Goal: Information Seeking & Learning: Understand process/instructions

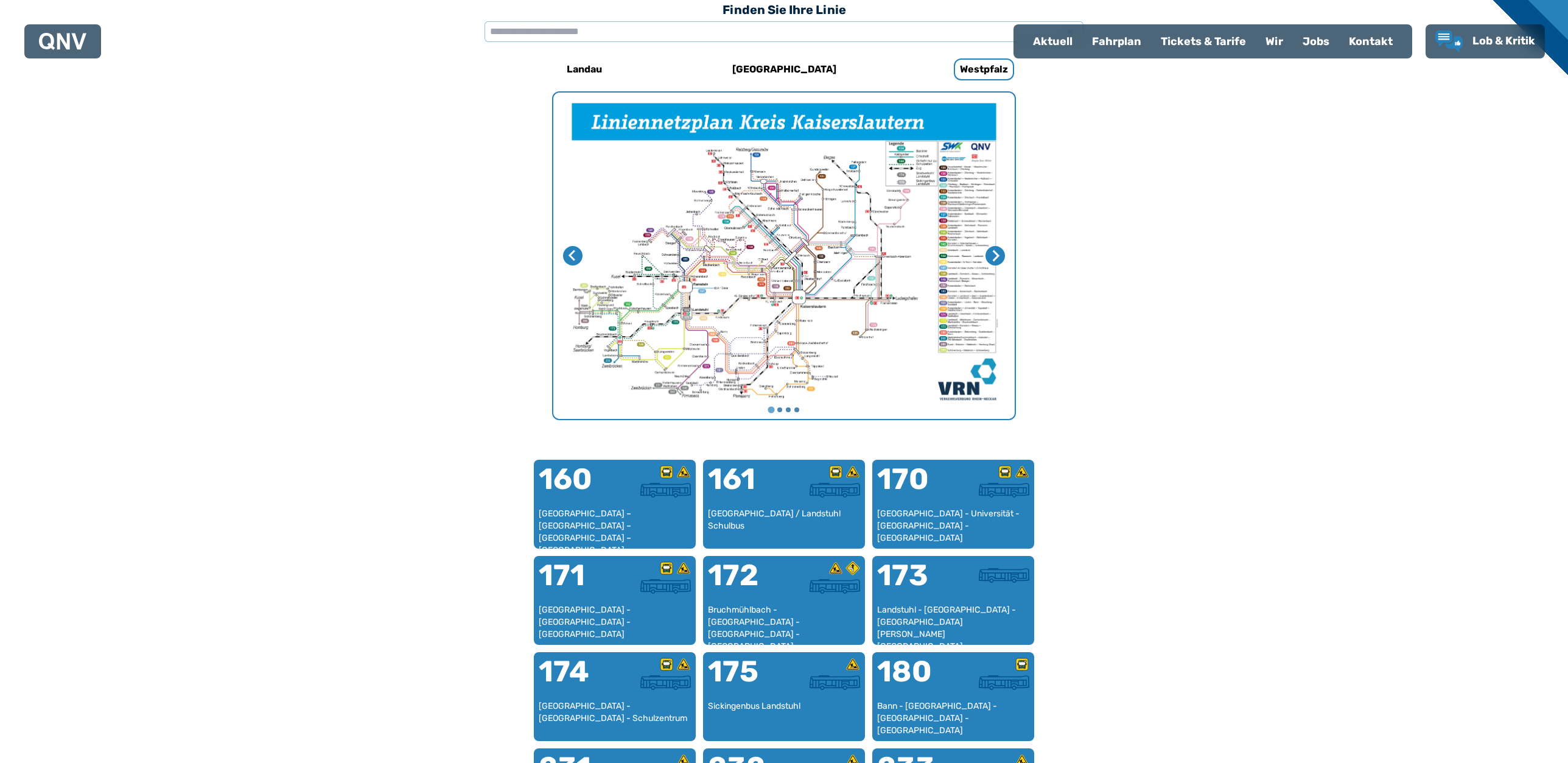
click at [738, 261] on img "1 von 4" at bounding box center [783, 256] width 461 height 326
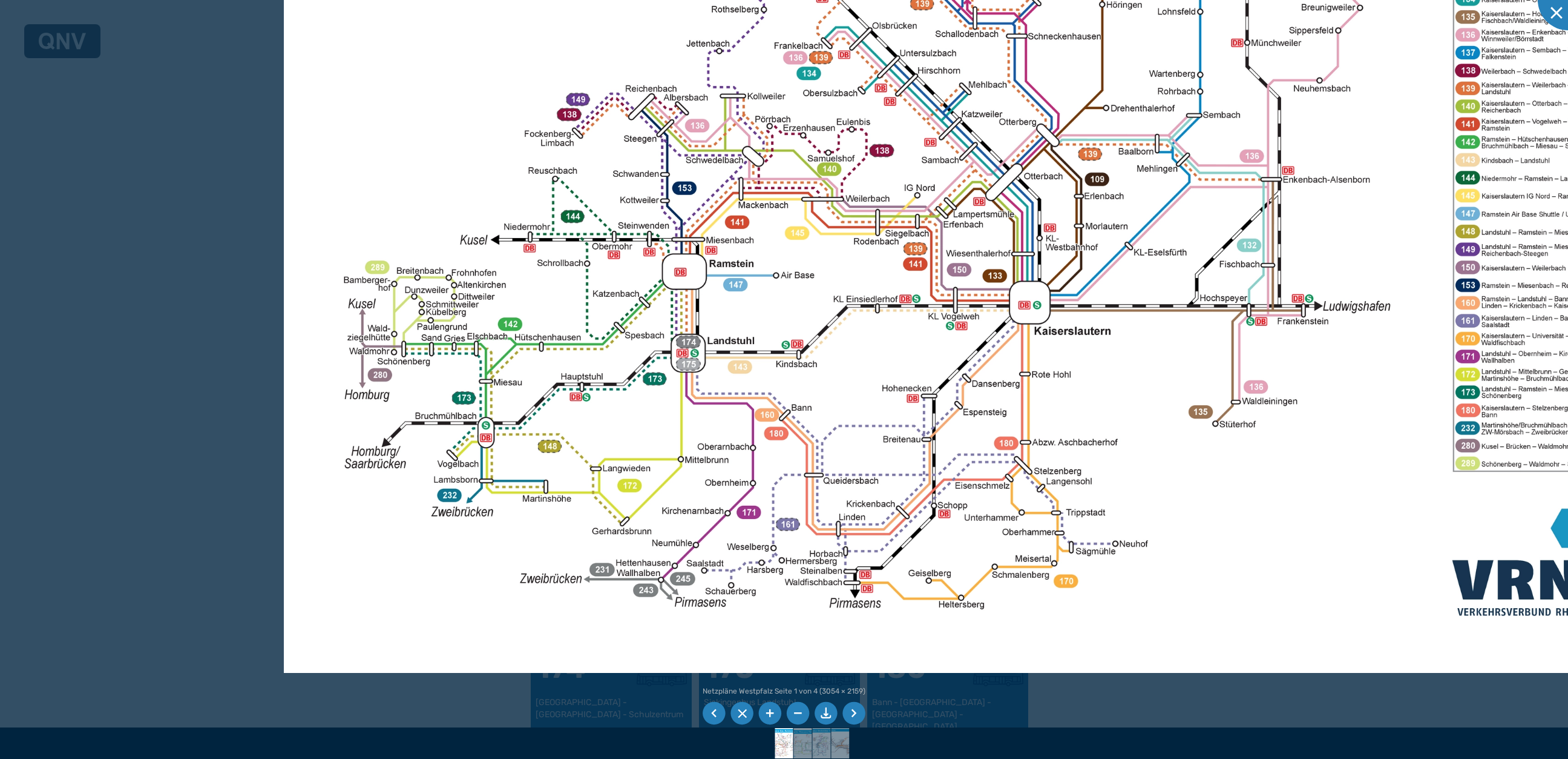
click at [635, 429] on img at bounding box center [984, 176] width 1401 height 991
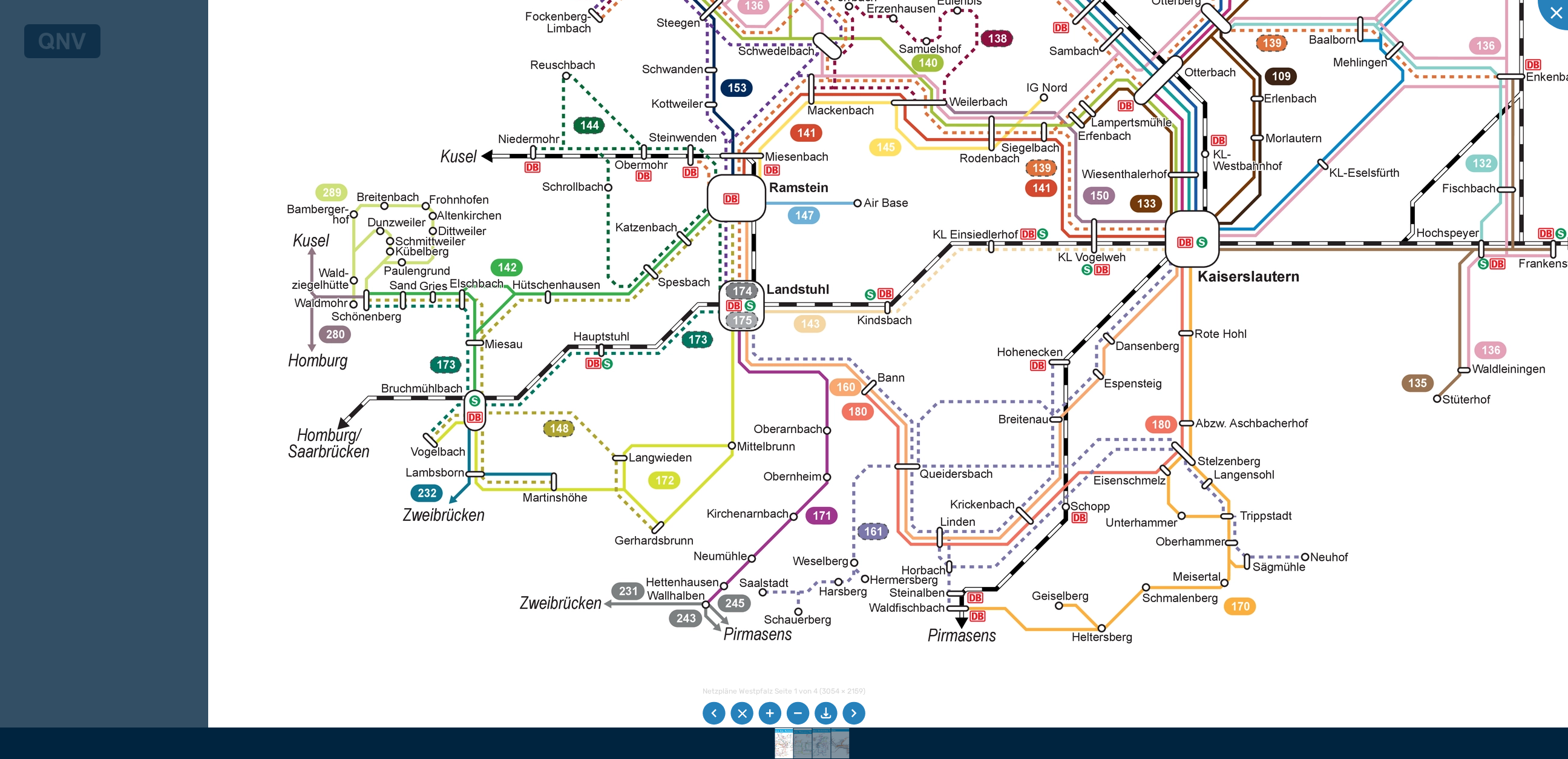
click at [326, 546] on img at bounding box center [1131, 74] width 1848 height 1307
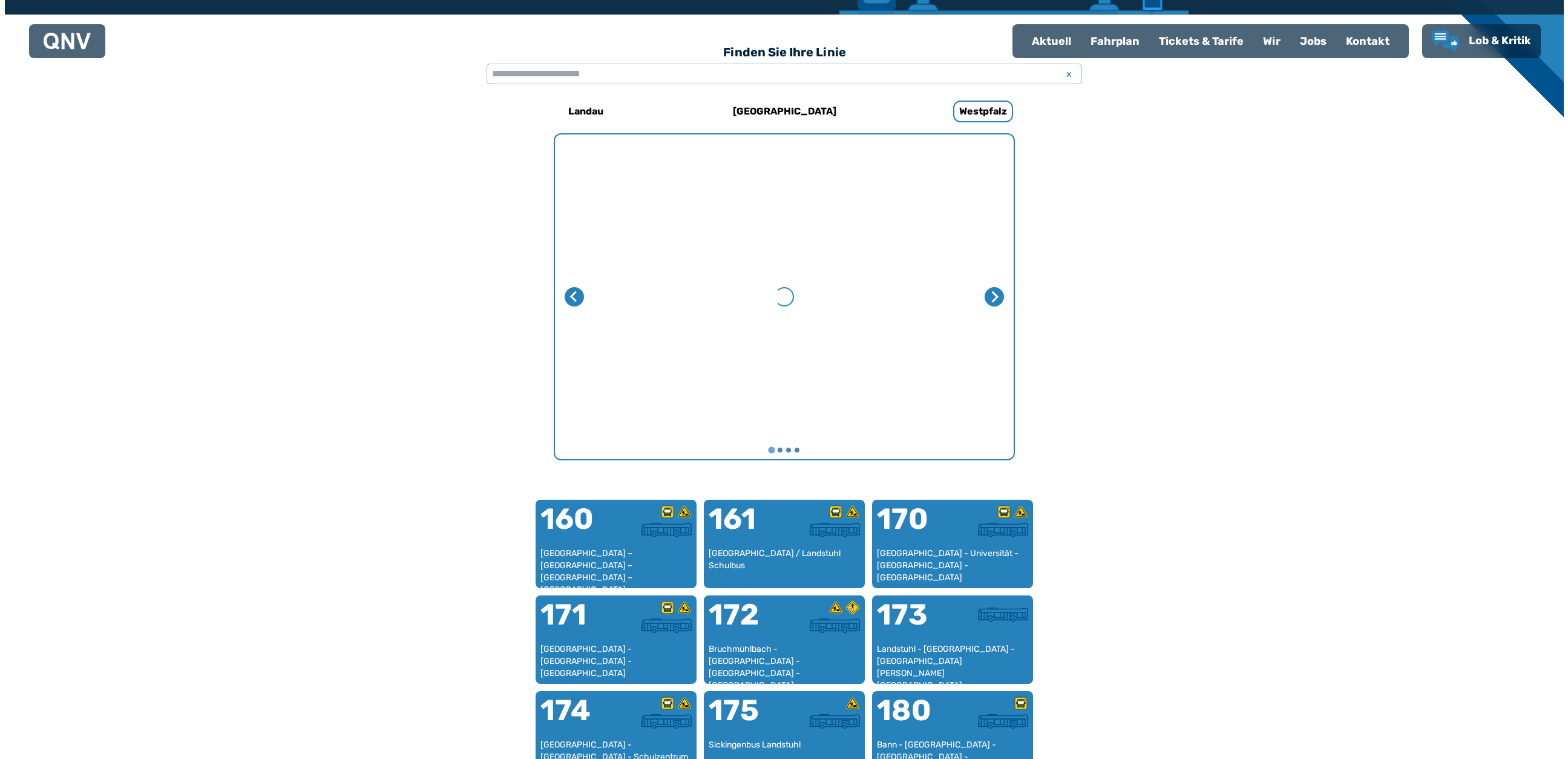
scroll to position [373, 0]
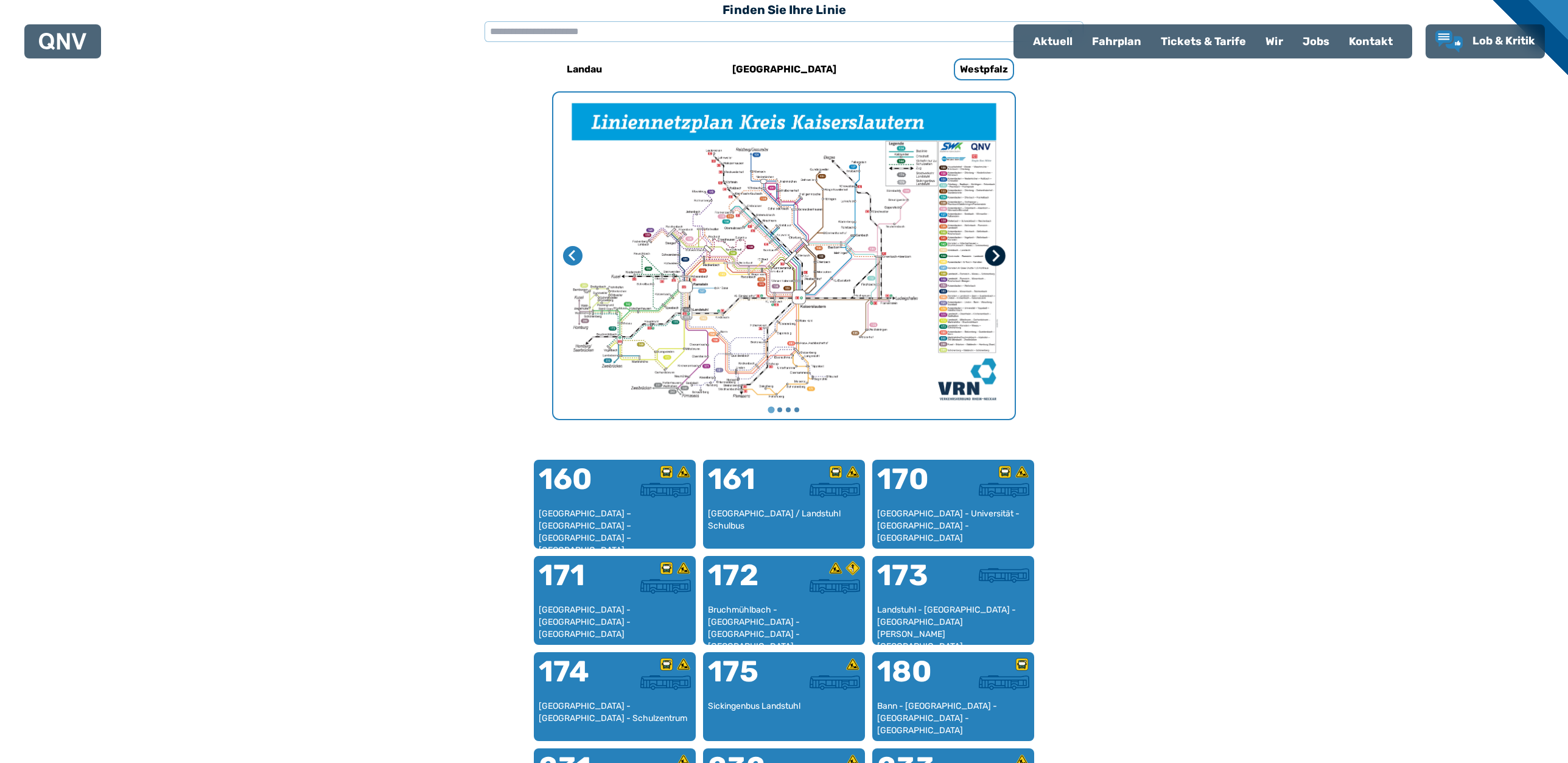
click at [999, 255] on icon "Nächste Seite" at bounding box center [995, 256] width 12 height 12
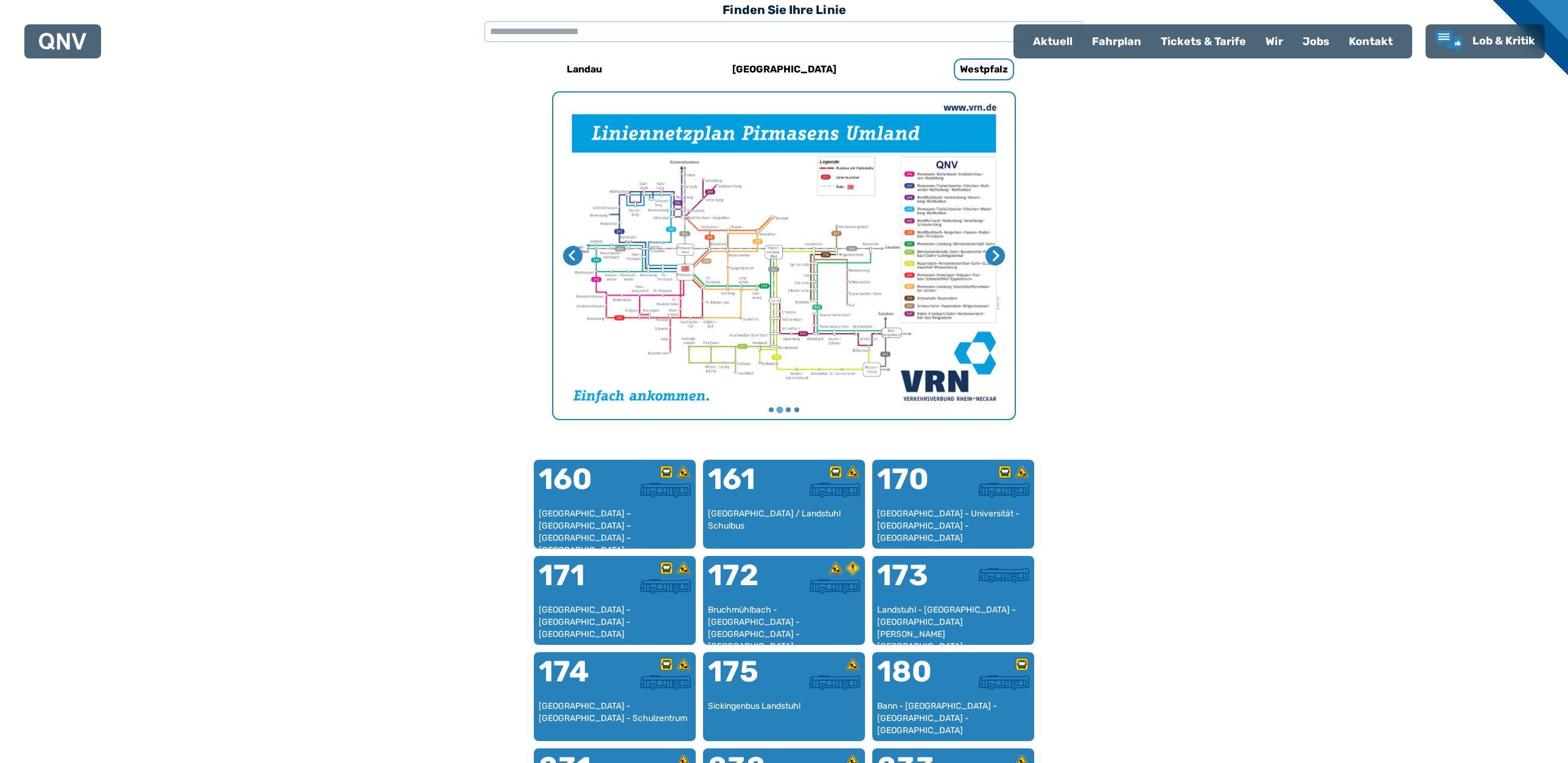
click at [758, 257] on img "2 von 4" at bounding box center [783, 256] width 461 height 326
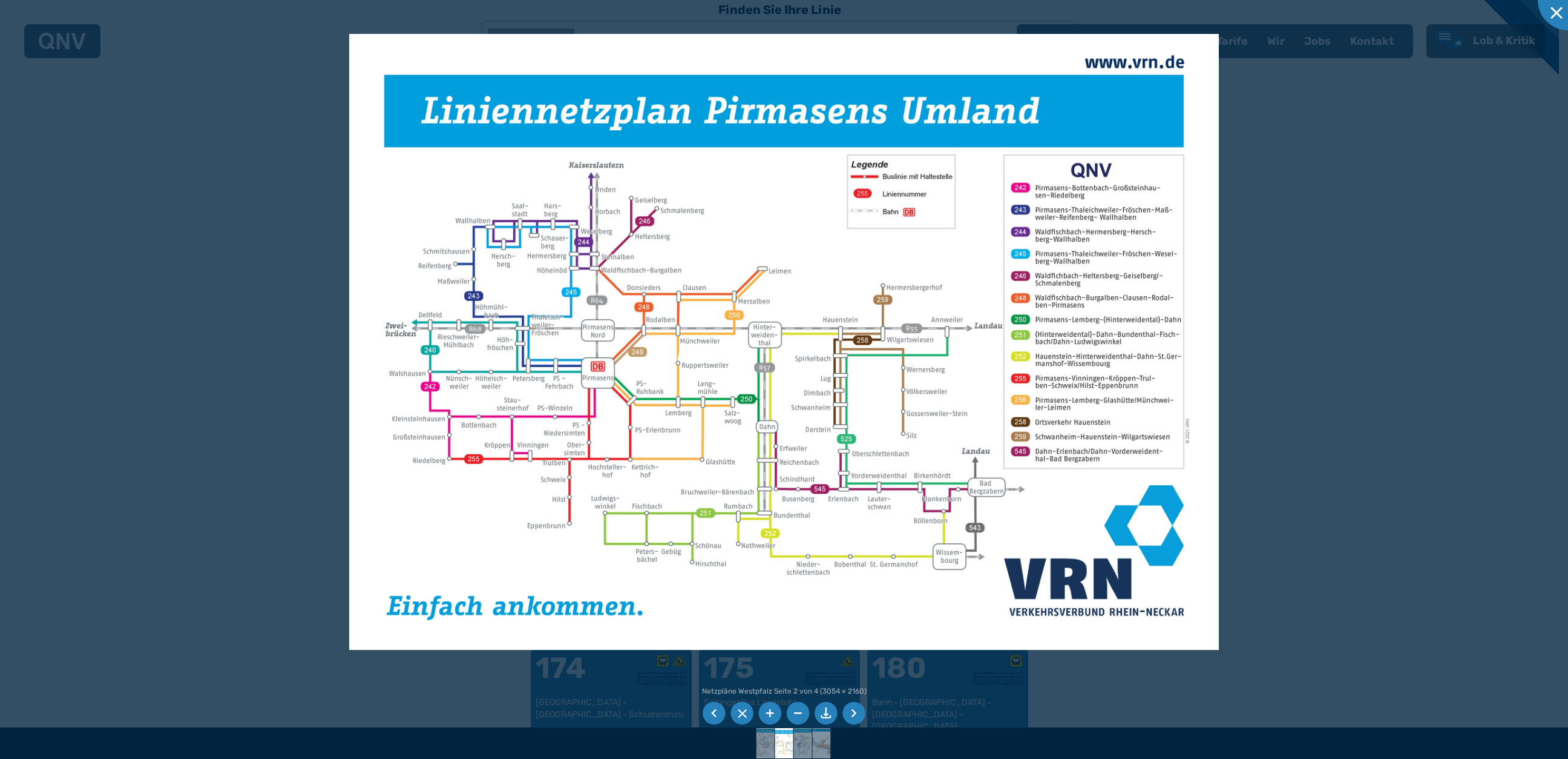
click at [1424, 395] on div at bounding box center [784, 379] width 1568 height 759
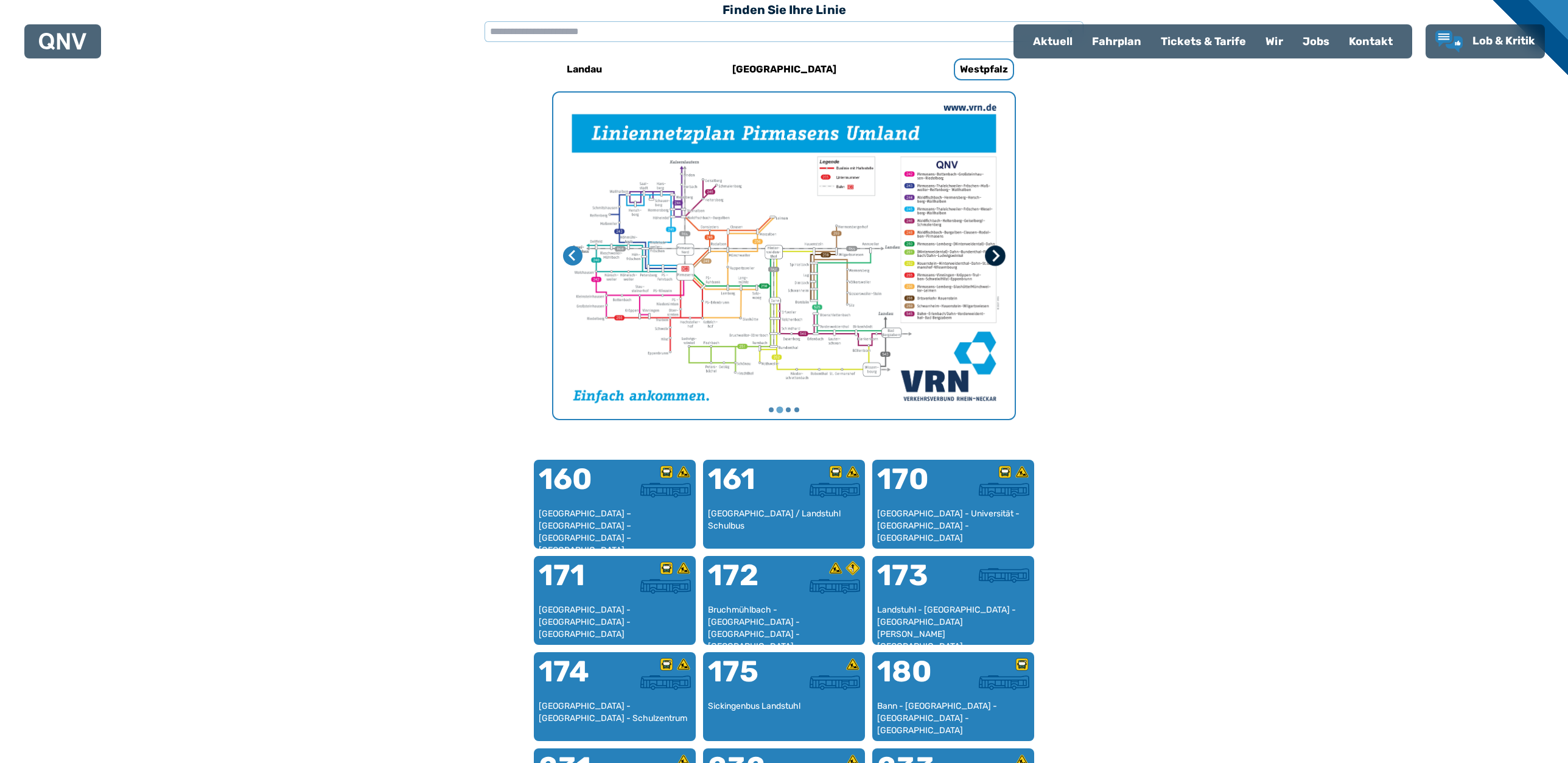
click at [999, 255] on icon "Nächste Seite" at bounding box center [995, 256] width 12 height 12
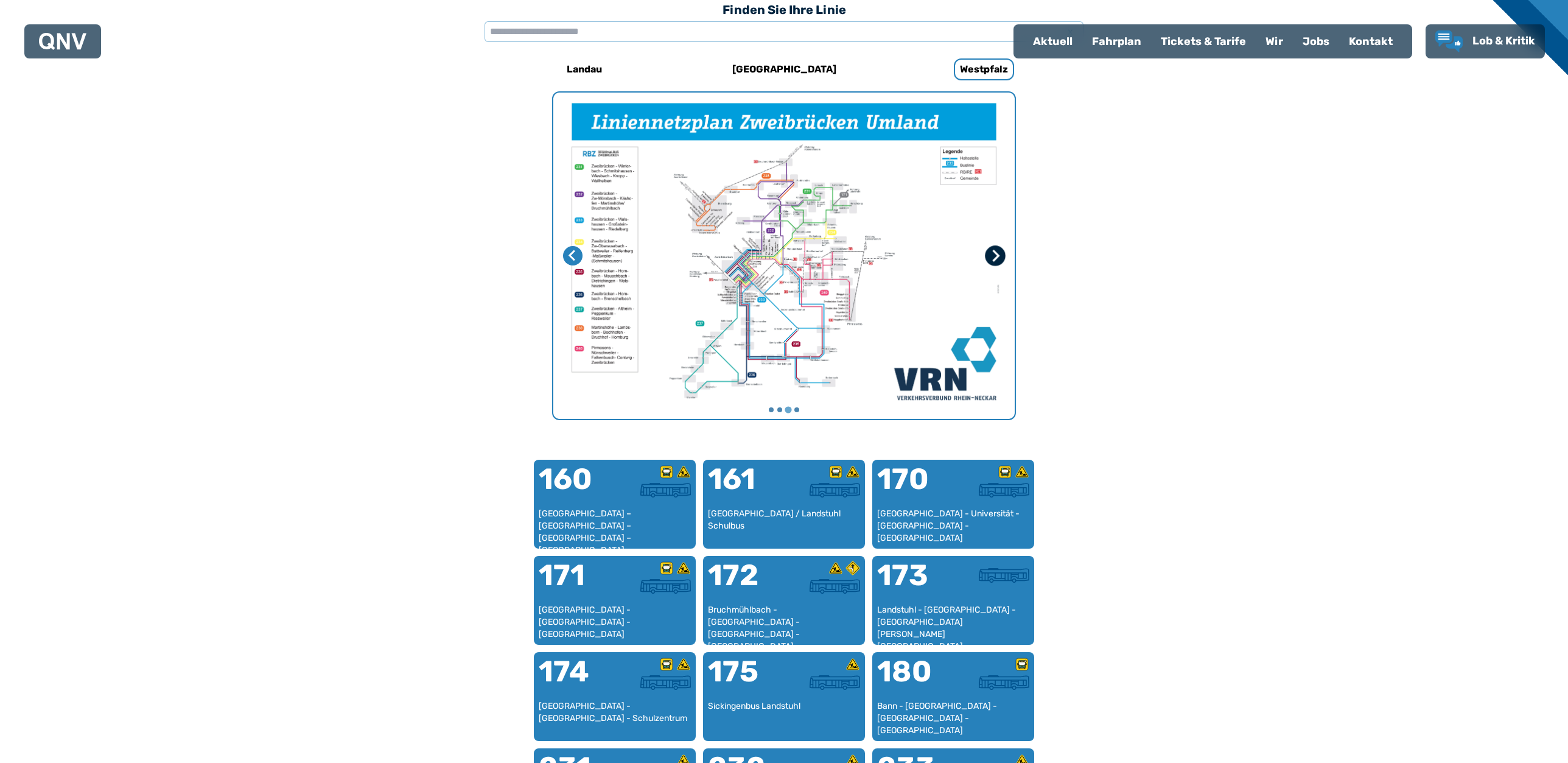
click at [999, 255] on icon "Nächste Seite" at bounding box center [995, 256] width 12 height 12
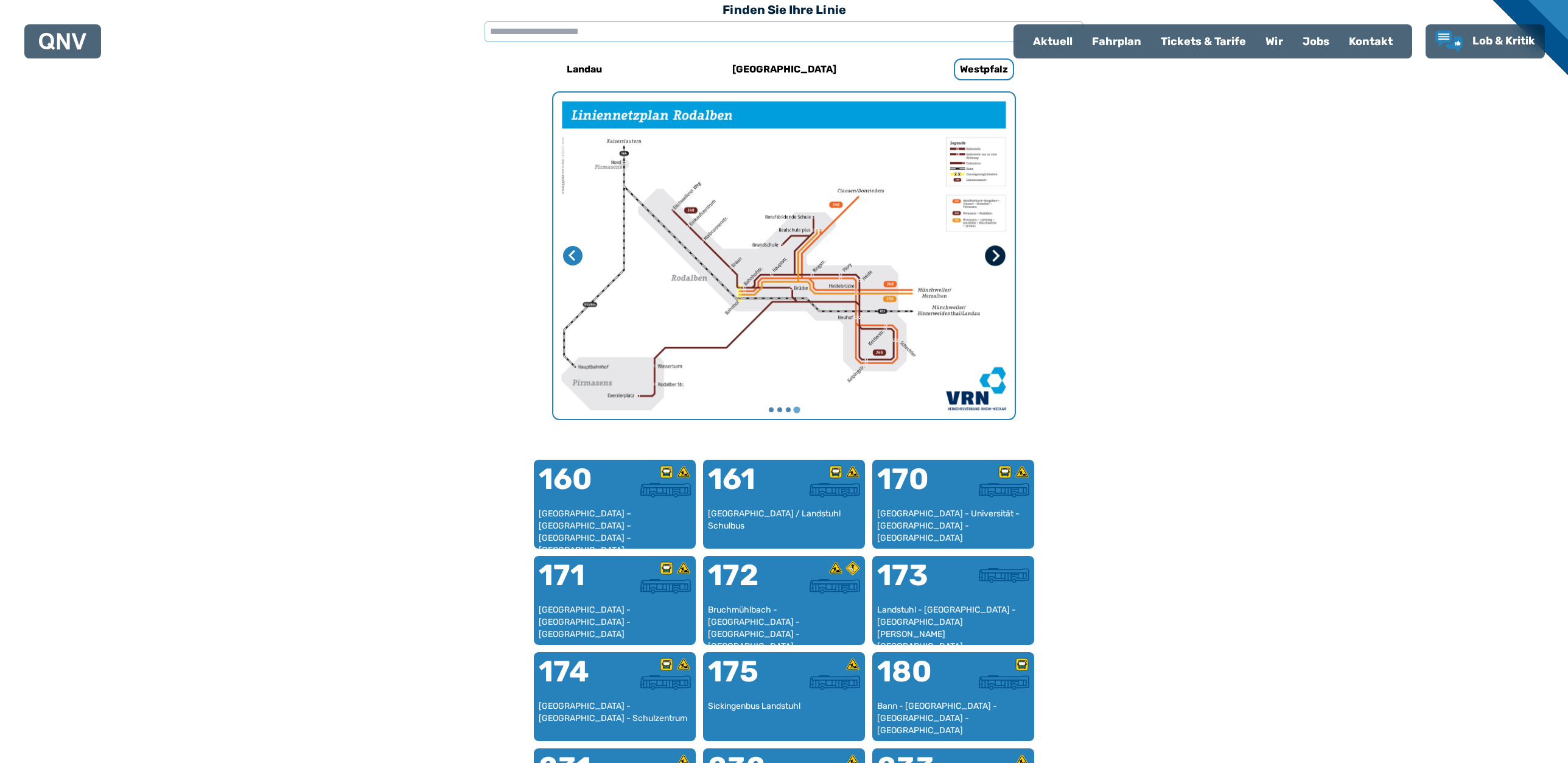
click at [999, 255] on icon "Erste Seite" at bounding box center [995, 256] width 12 height 12
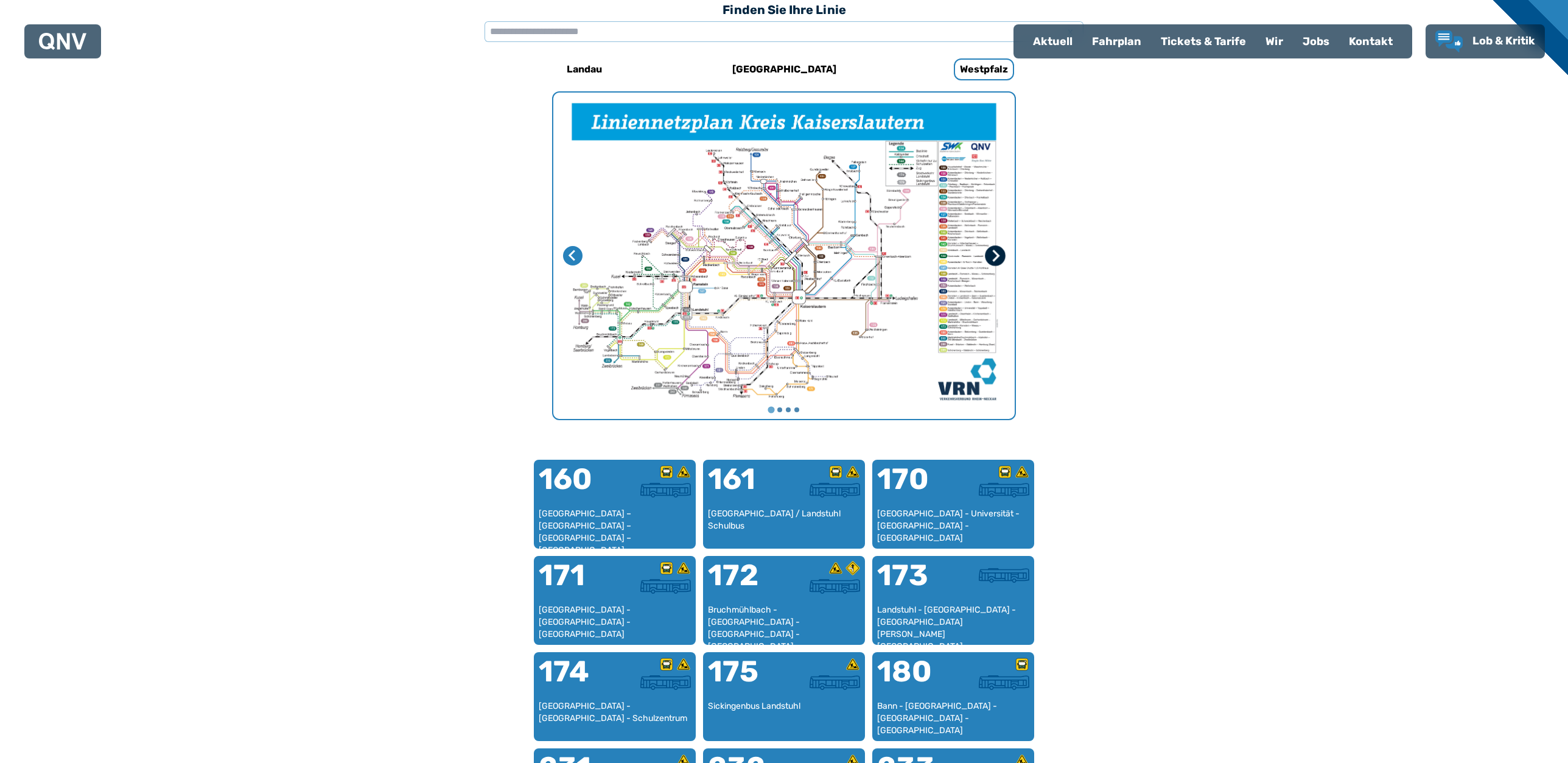
click at [999, 255] on icon "Nächste Seite" at bounding box center [995, 256] width 12 height 12
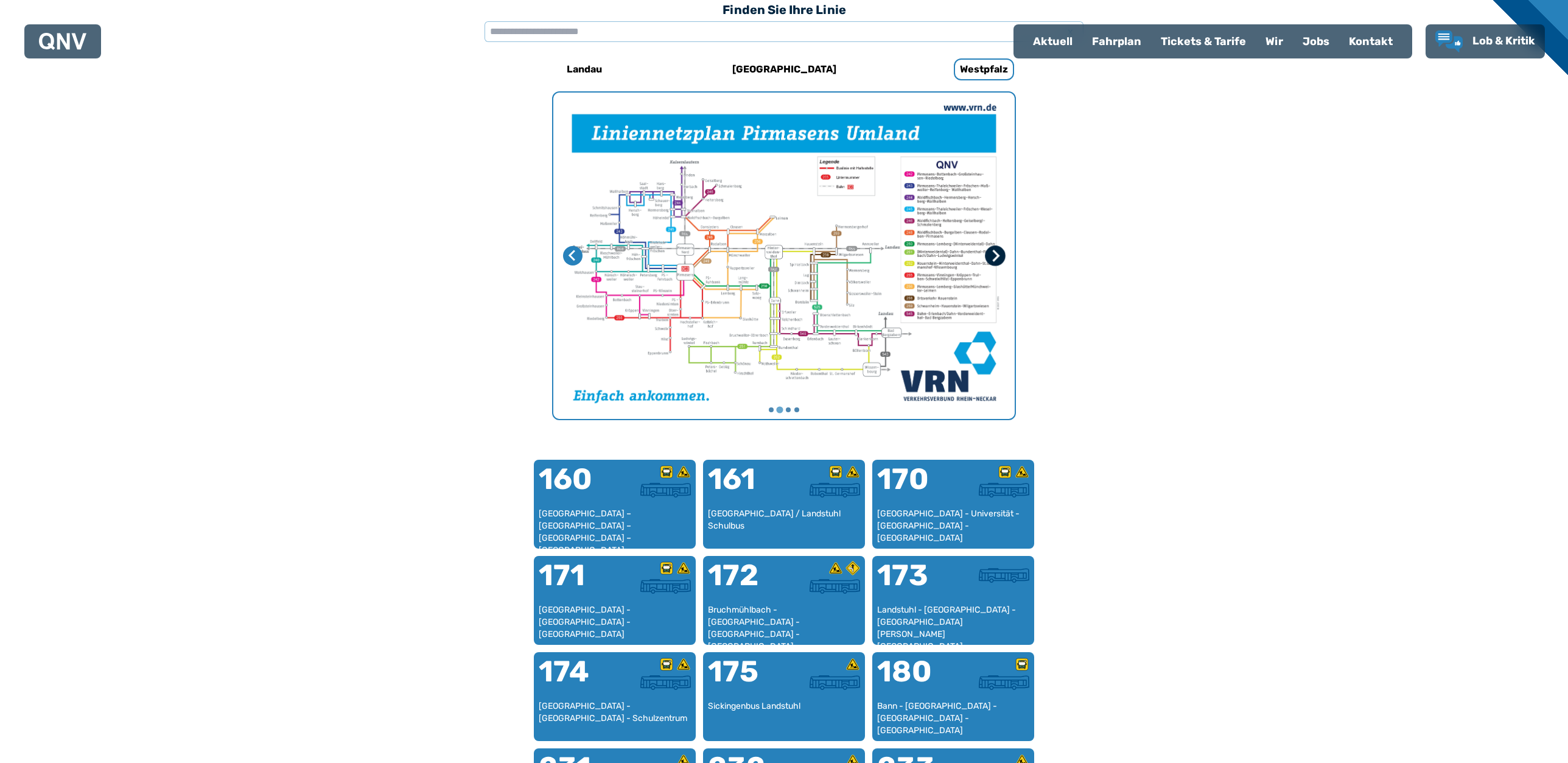
click at [999, 255] on icon "Nächste Seite" at bounding box center [995, 256] width 12 height 12
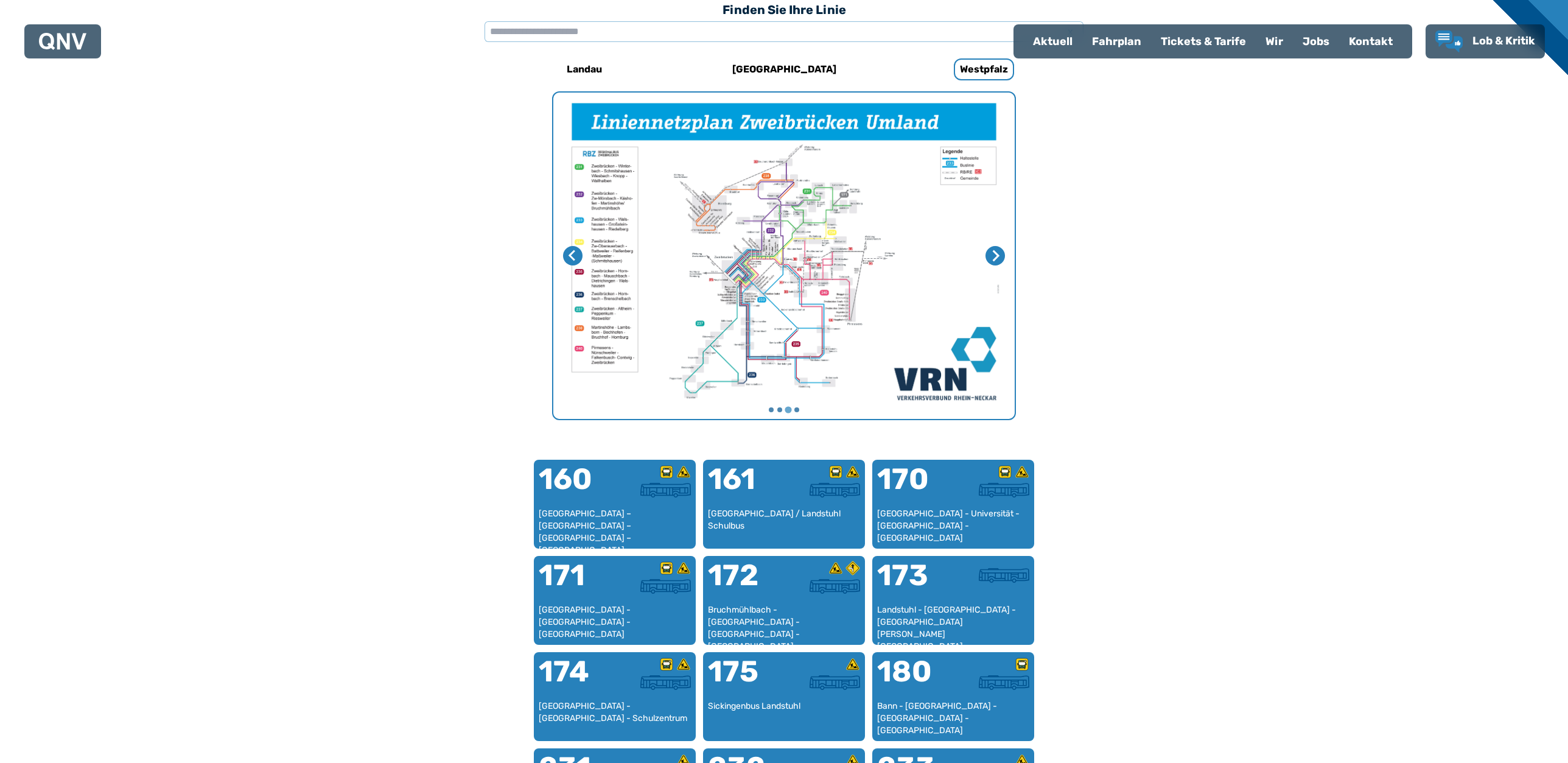
click at [803, 239] on img "3 von 4" at bounding box center [783, 256] width 461 height 326
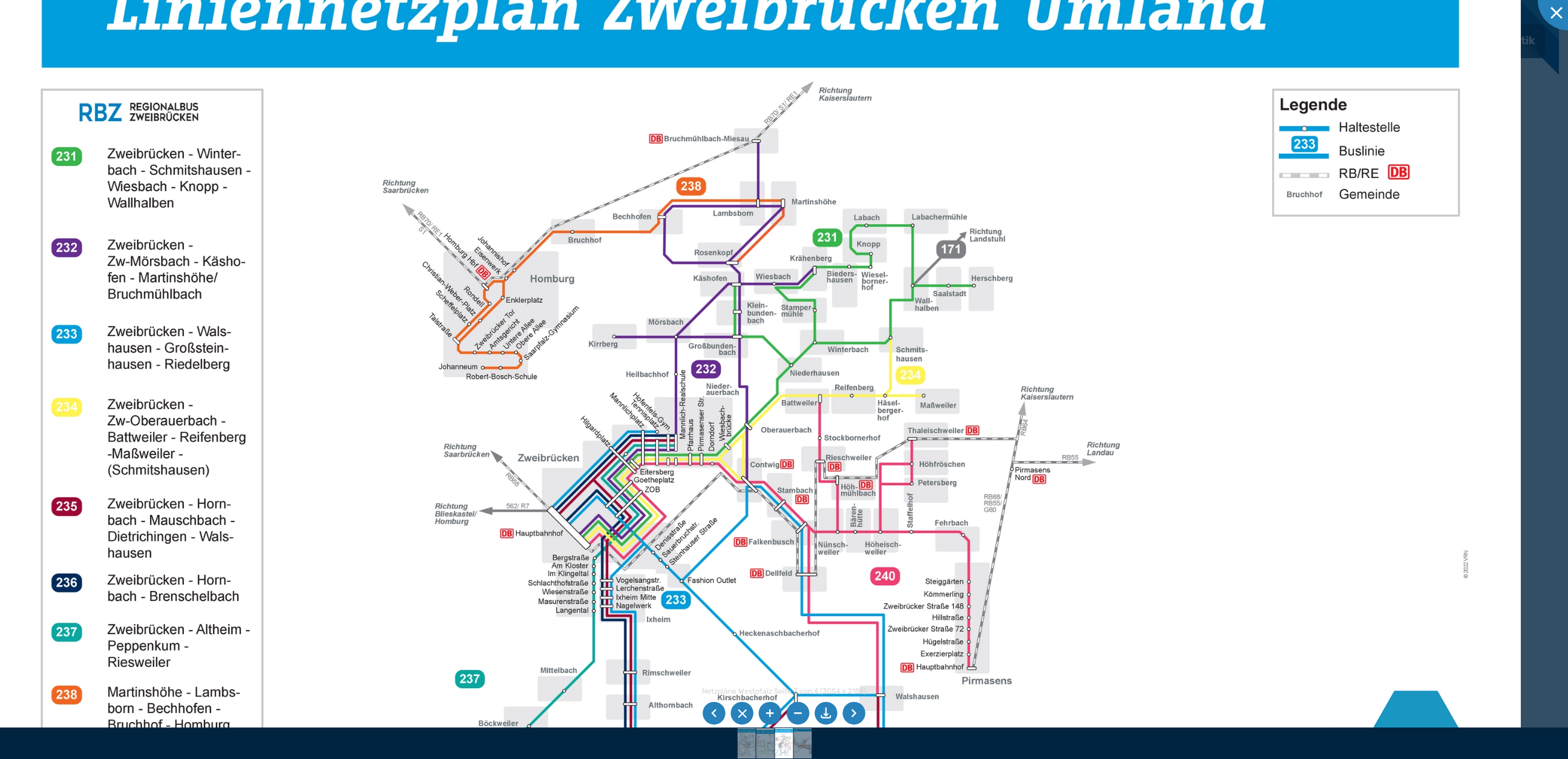
click at [719, 327] on img at bounding box center [750, 453] width 1541 height 1090
